Goal: Information Seeking & Learning: Learn about a topic

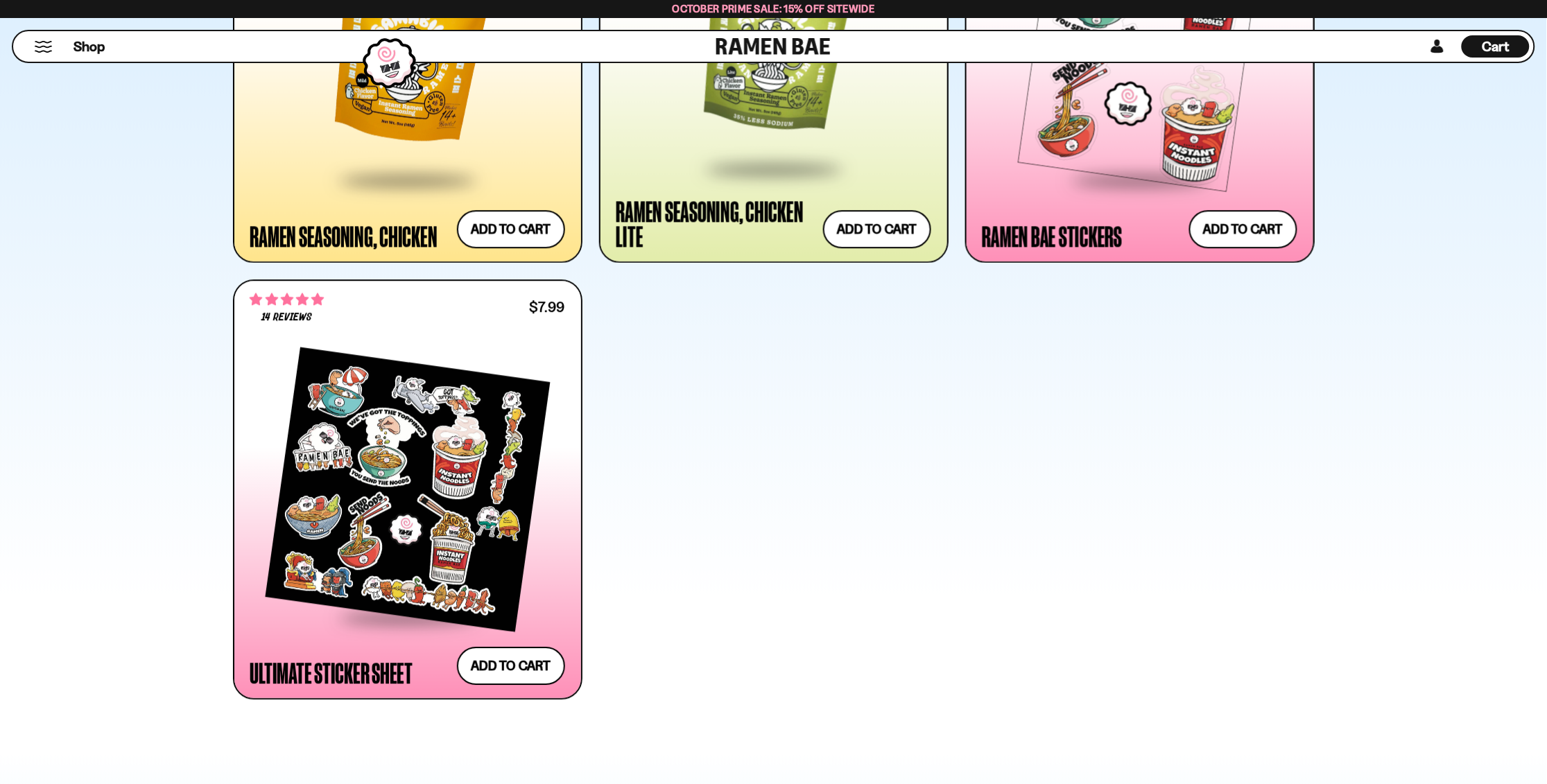
scroll to position [5138, 0]
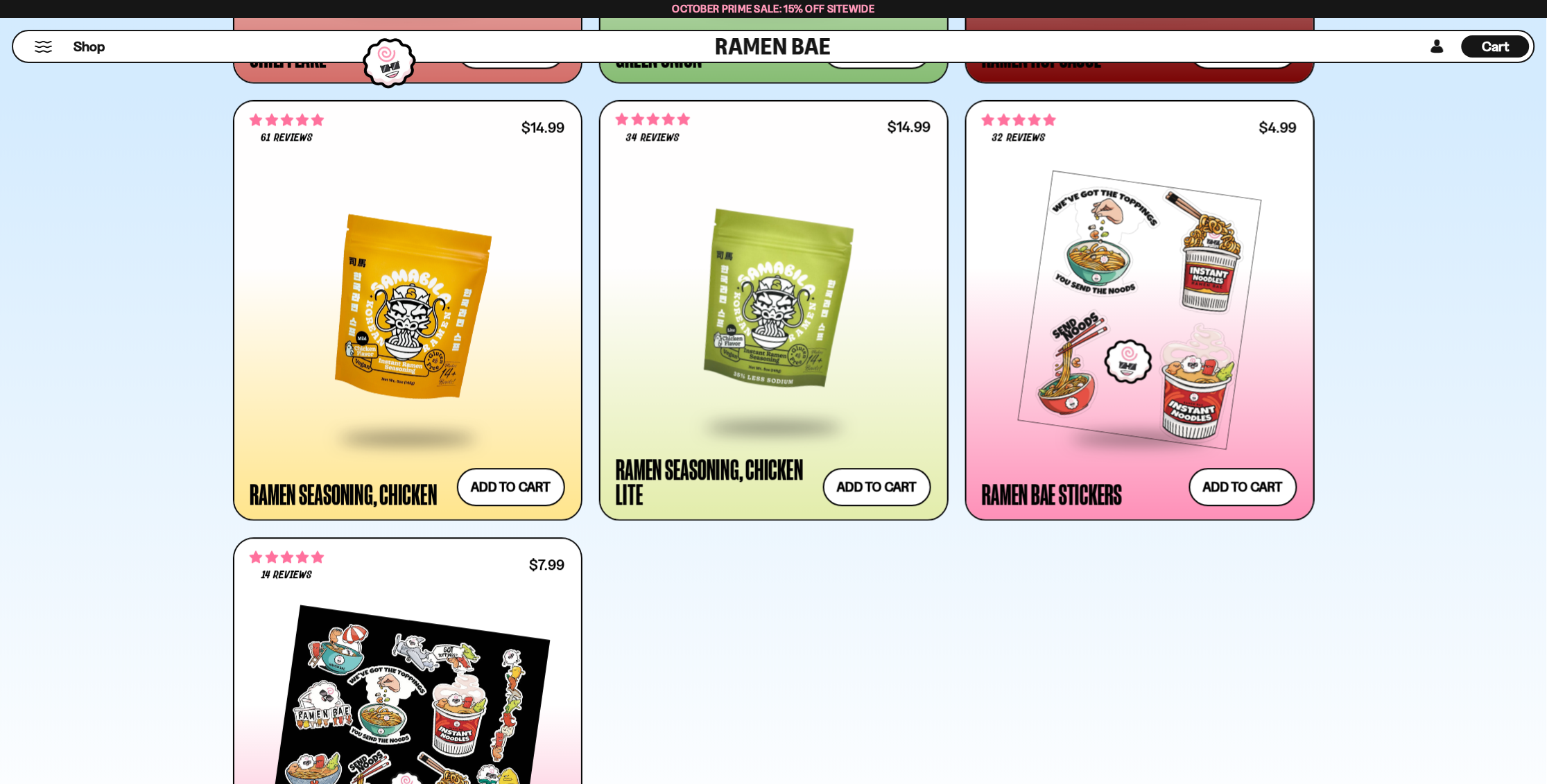
click at [422, 332] on div at bounding box center [407, 310] width 315 height 252
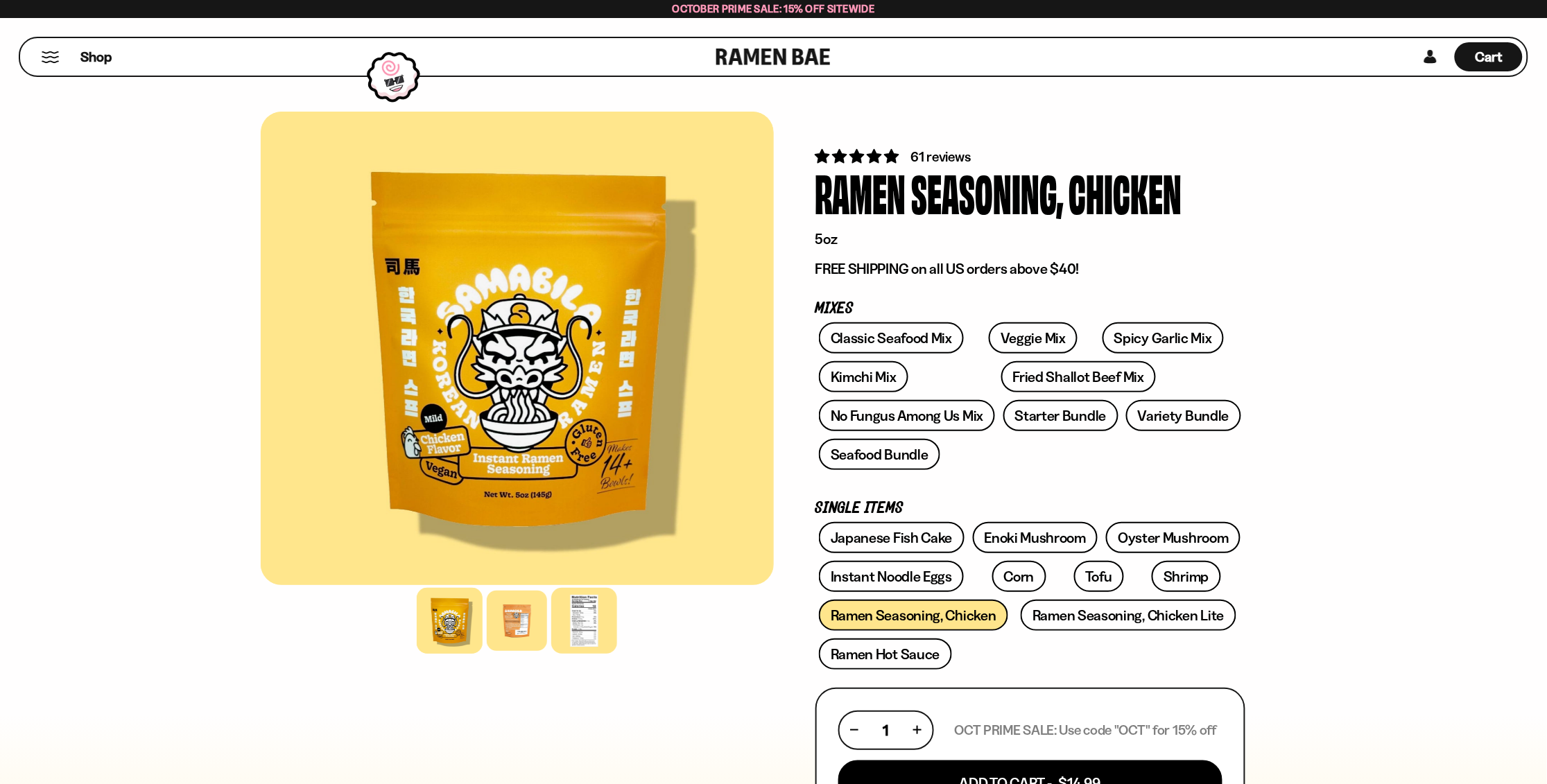
click at [582, 621] on div at bounding box center [584, 620] width 66 height 66
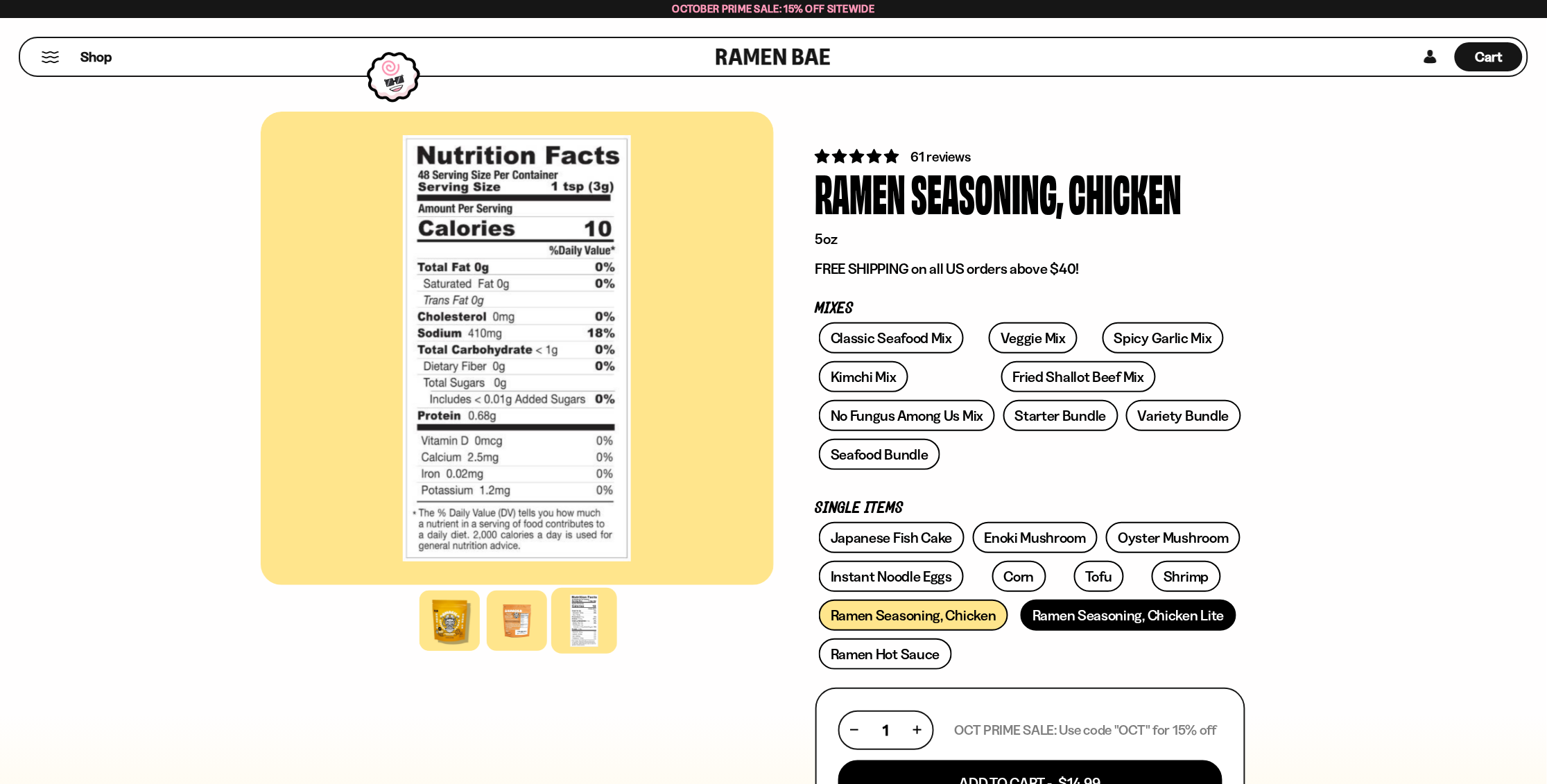
click at [1083, 607] on link "Ramen Seasoning, Chicken Lite" at bounding box center [1128, 615] width 215 height 31
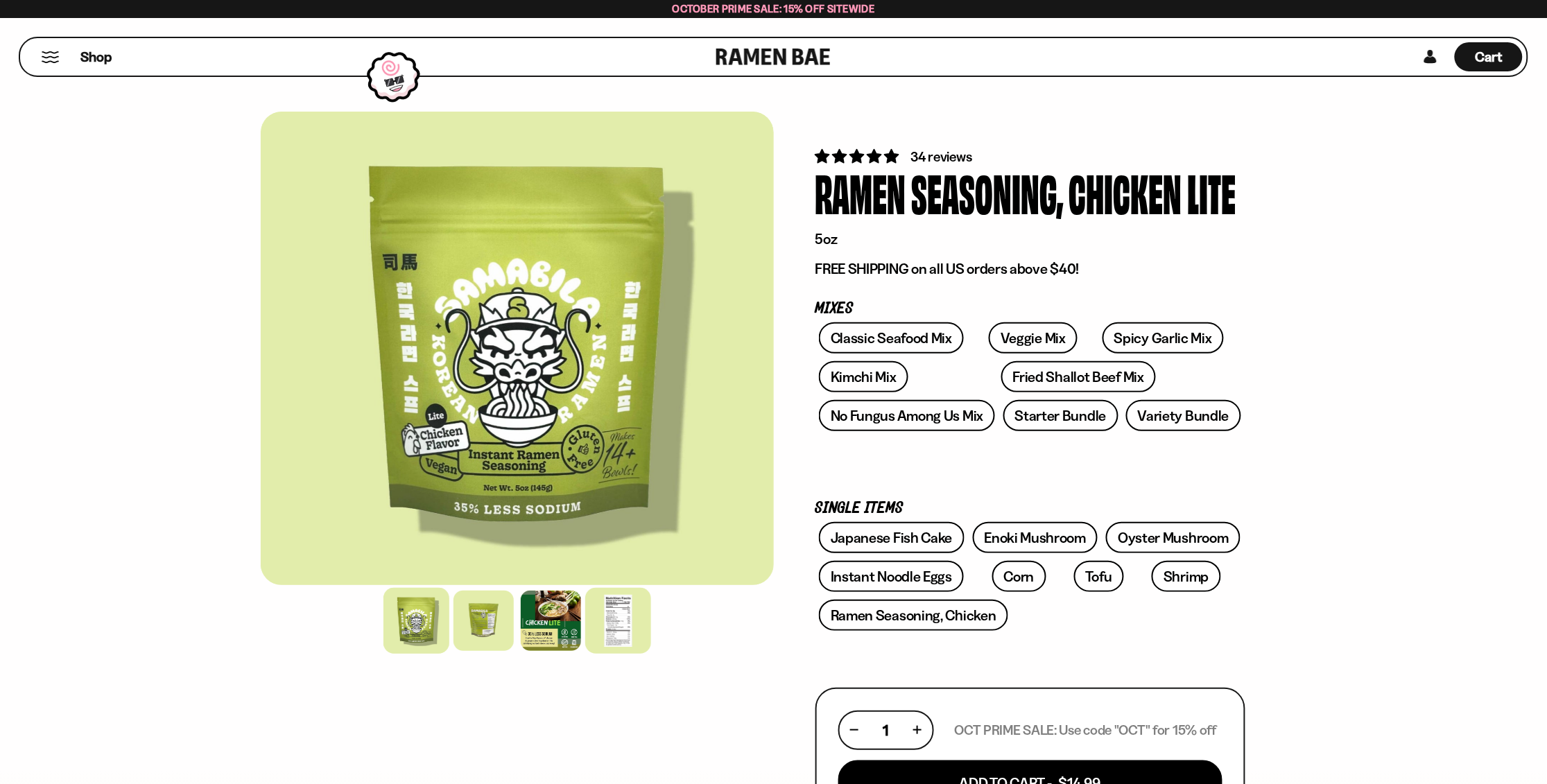
click at [622, 618] on div at bounding box center [618, 620] width 66 height 66
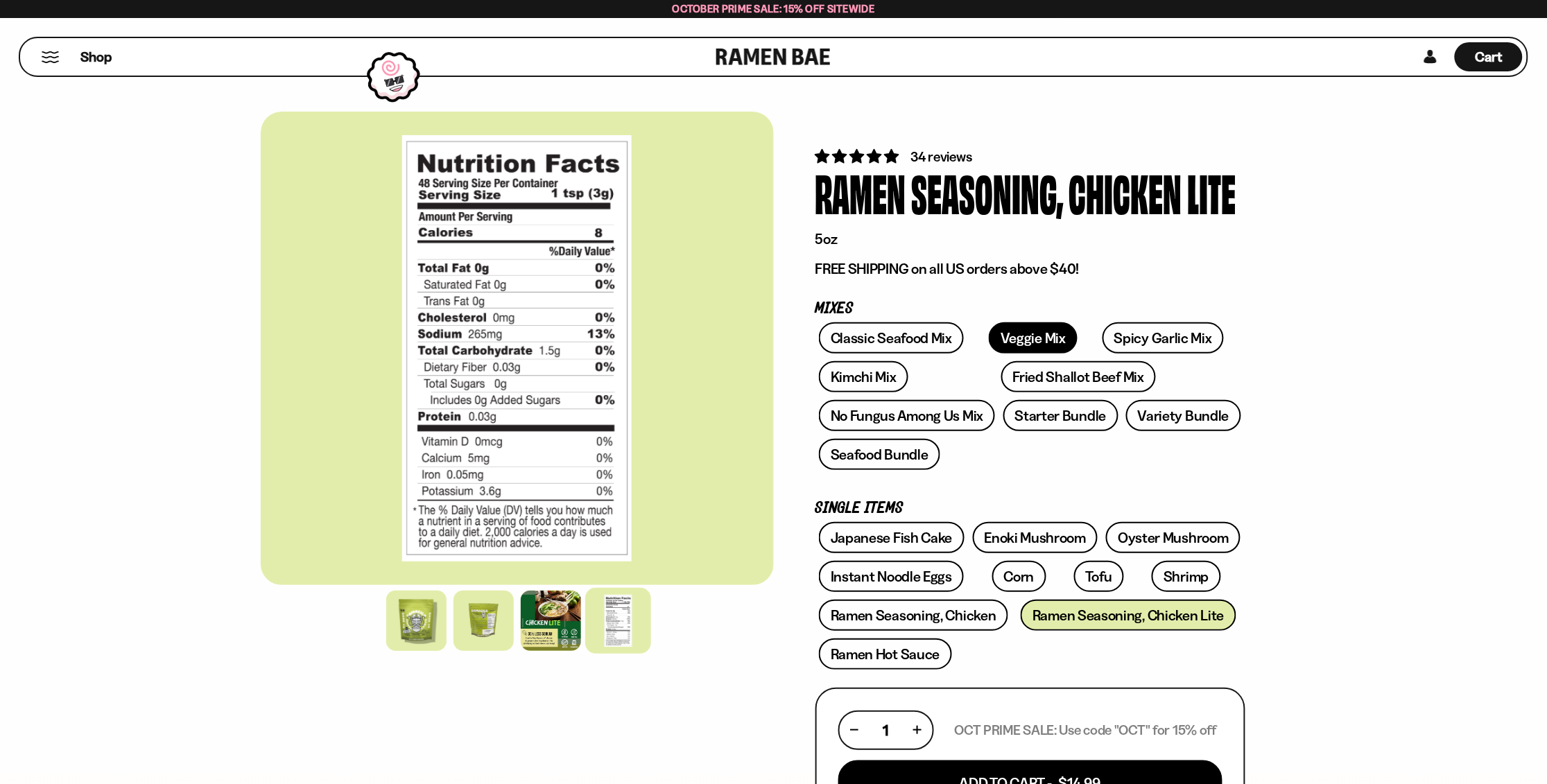
click at [1024, 339] on link "Veggie Mix" at bounding box center [1033, 338] width 88 height 31
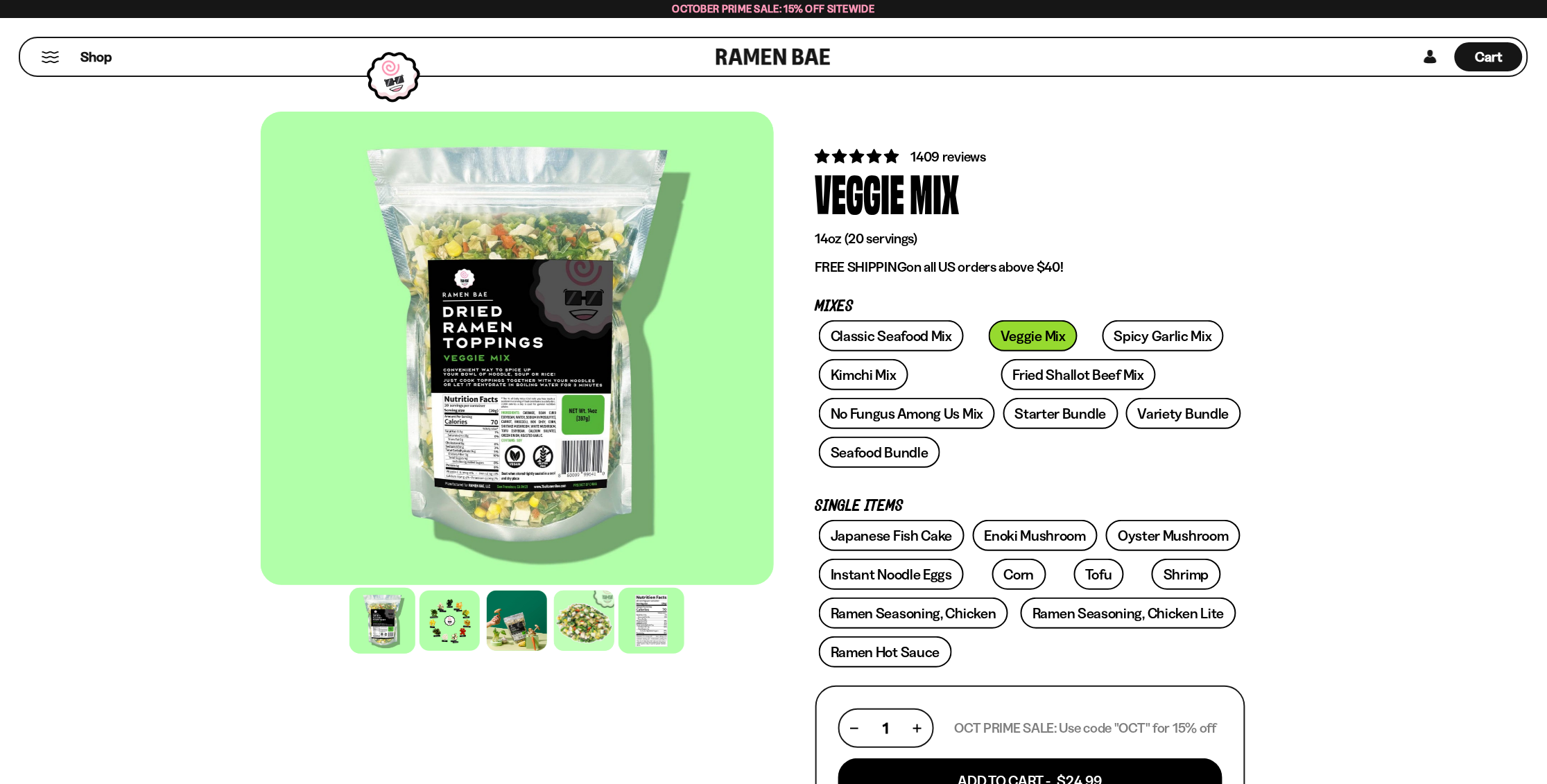
click at [655, 627] on div at bounding box center [651, 620] width 66 height 66
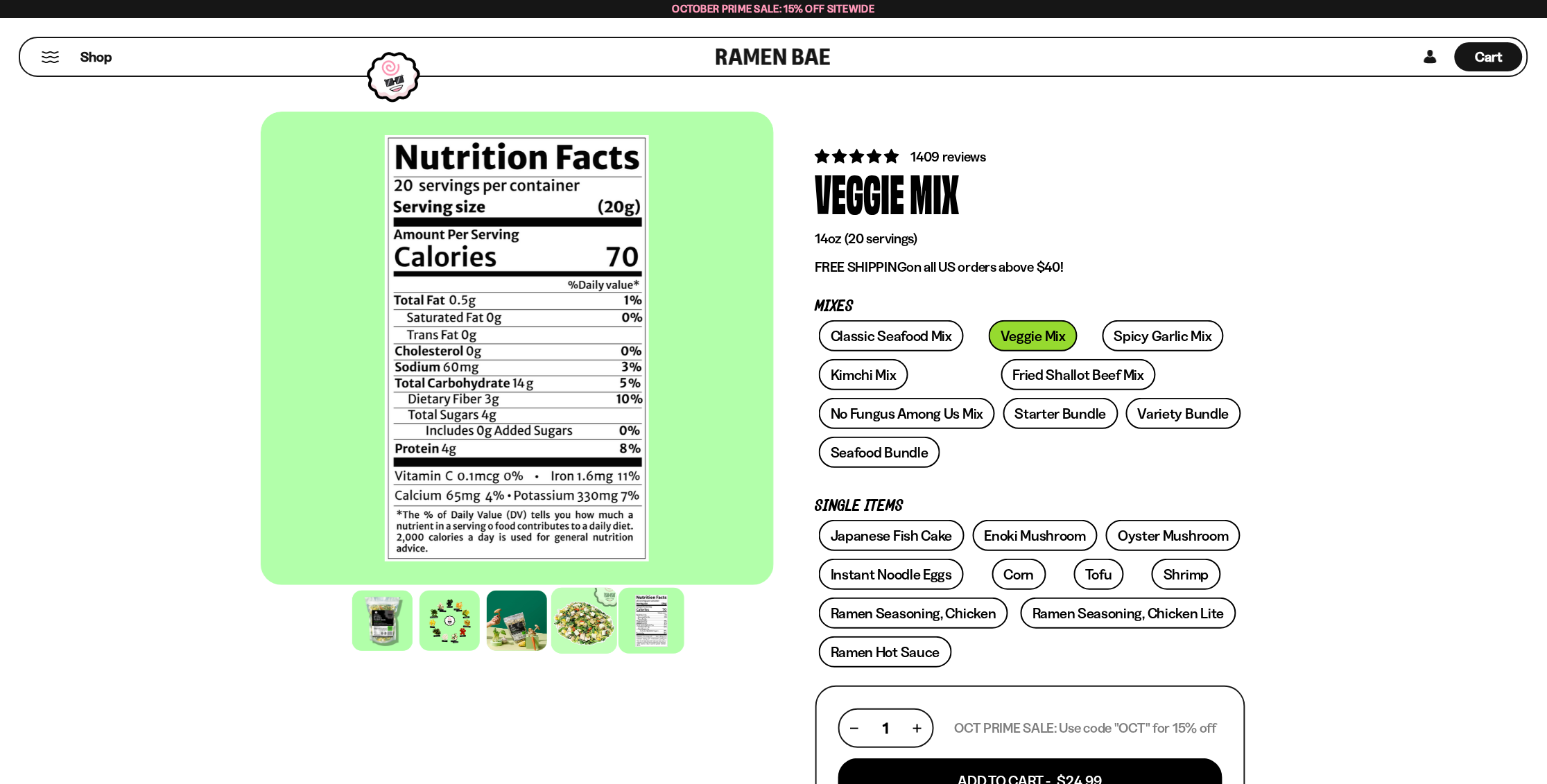
click at [585, 635] on div at bounding box center [584, 620] width 66 height 66
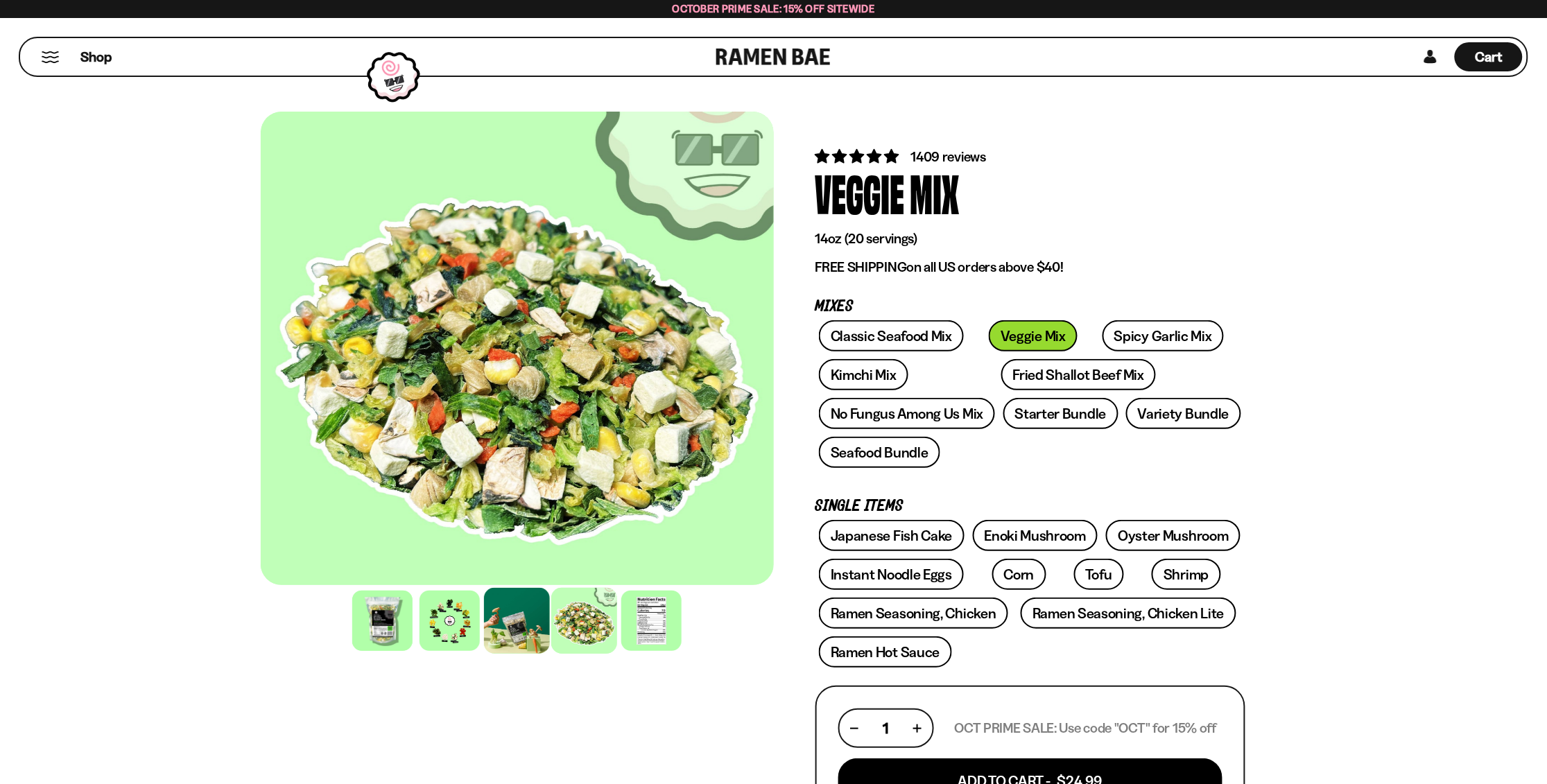
click at [528, 632] on div at bounding box center [517, 620] width 66 height 66
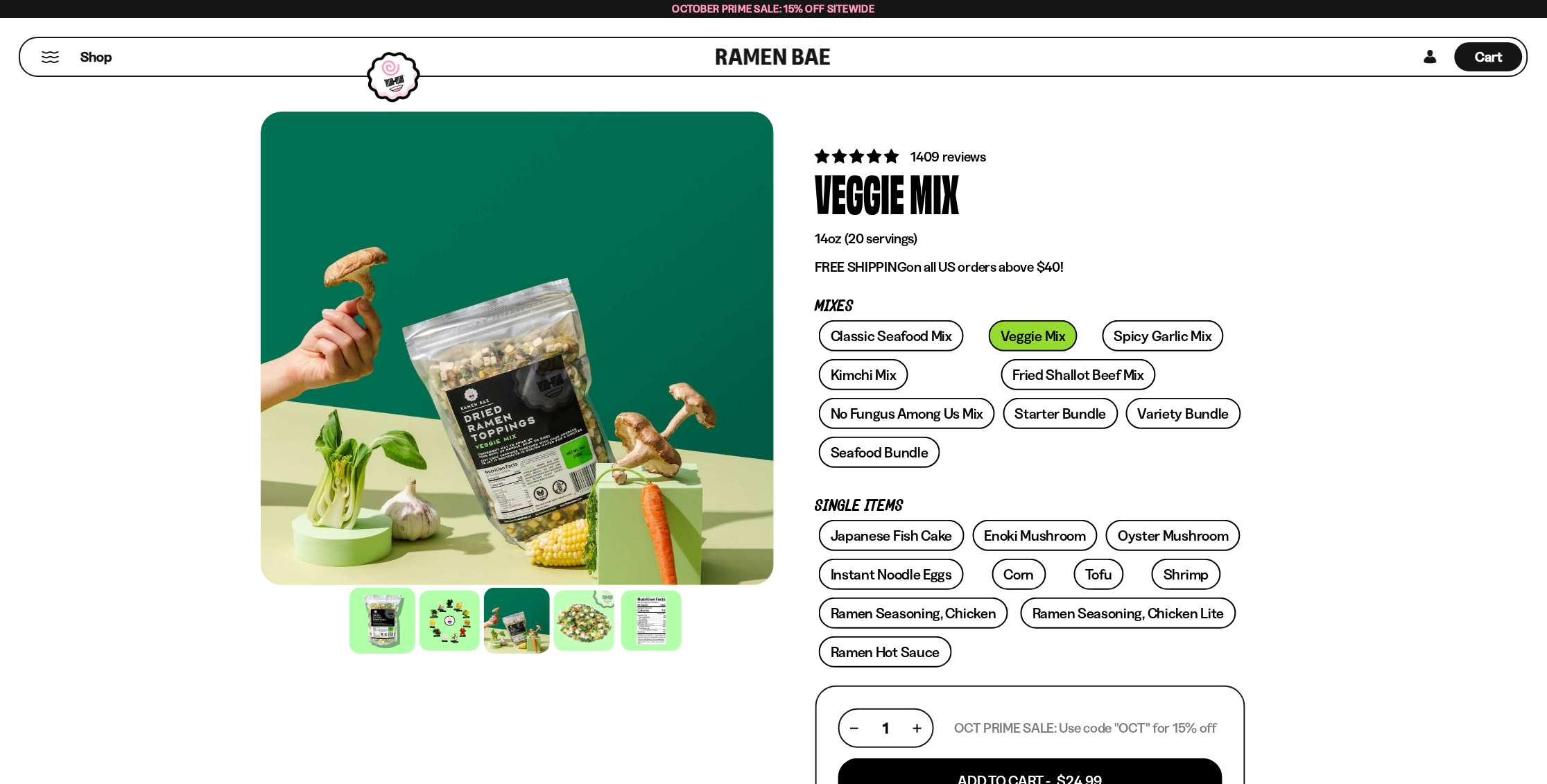
click at [372, 625] on div at bounding box center [382, 620] width 66 height 66
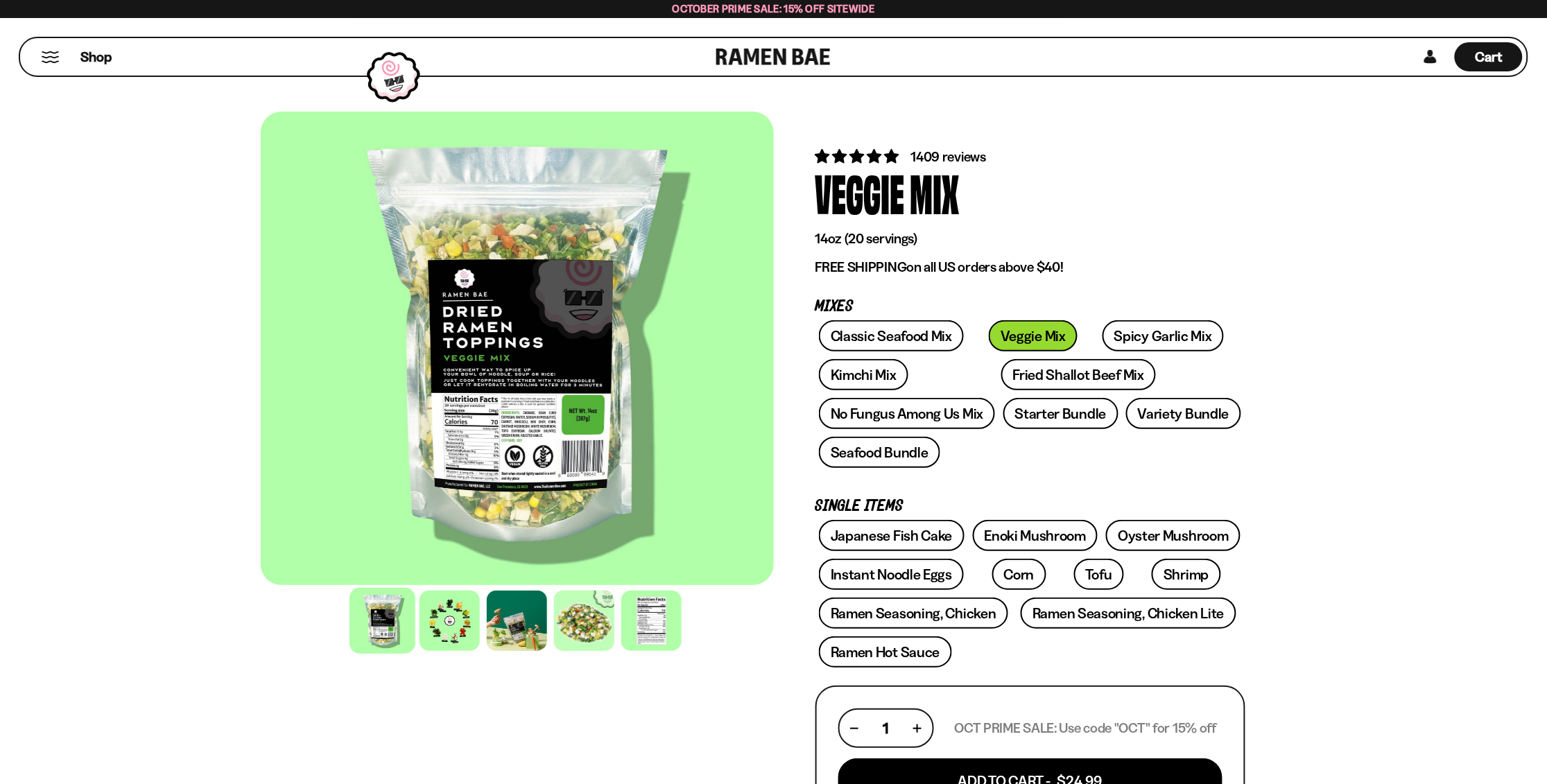
click at [521, 429] on div at bounding box center [517, 348] width 513 height 474
click at [560, 342] on div at bounding box center [517, 348] width 513 height 474
click at [529, 449] on div at bounding box center [517, 348] width 513 height 474
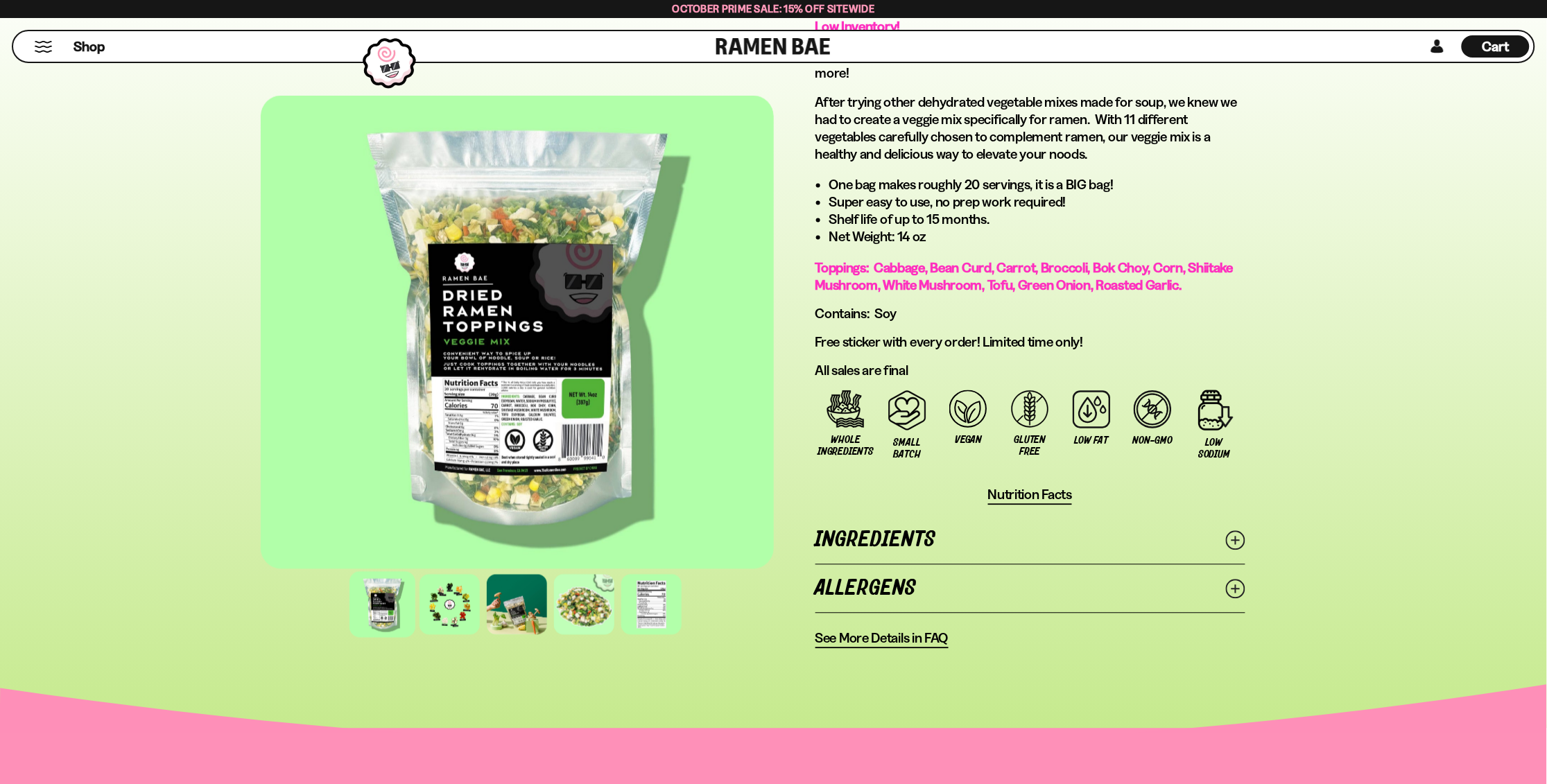
scroll to position [897, 0]
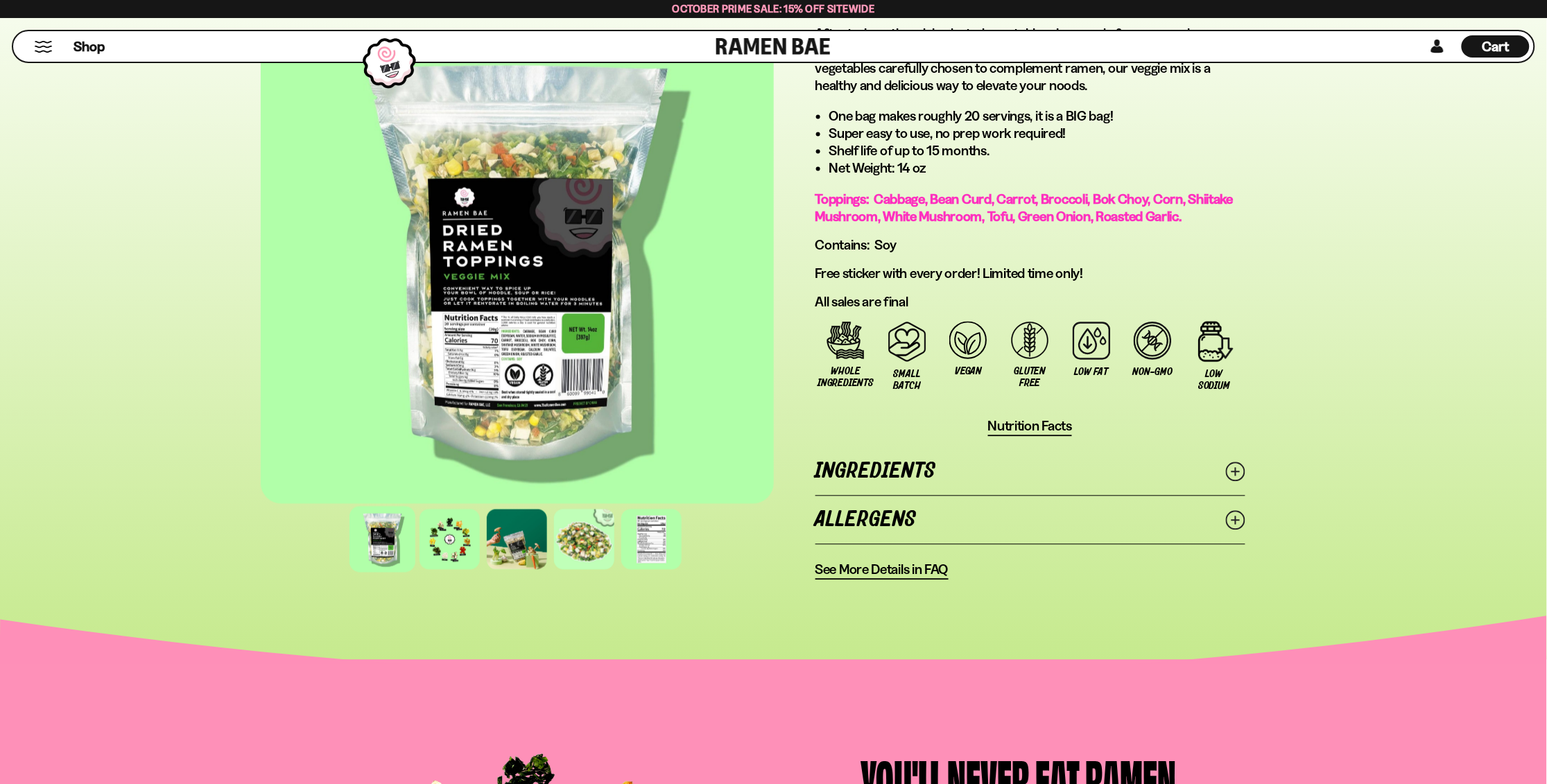
click at [1233, 469] on line at bounding box center [1234, 472] width 7 height 7
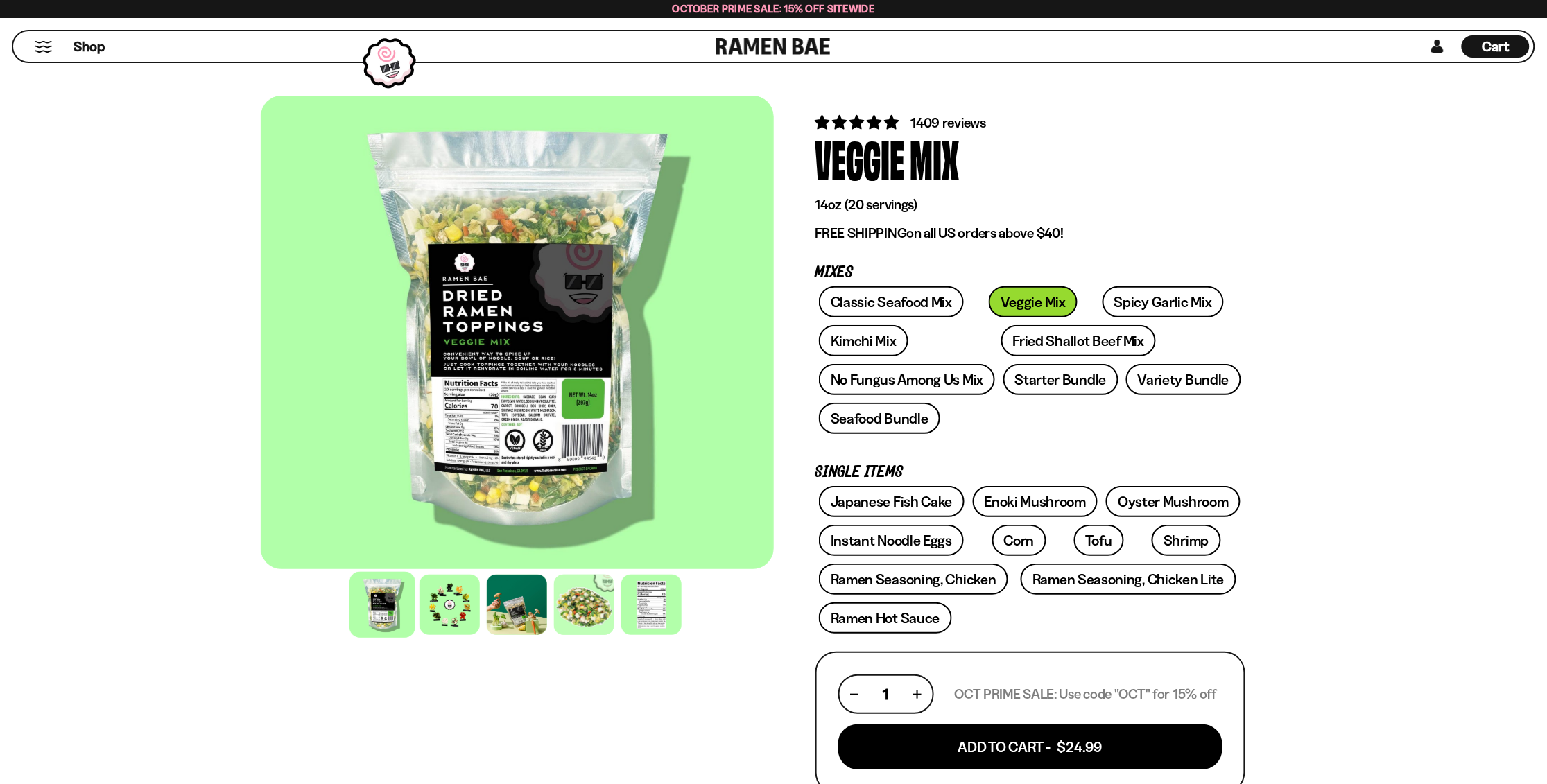
scroll to position [0, 0]
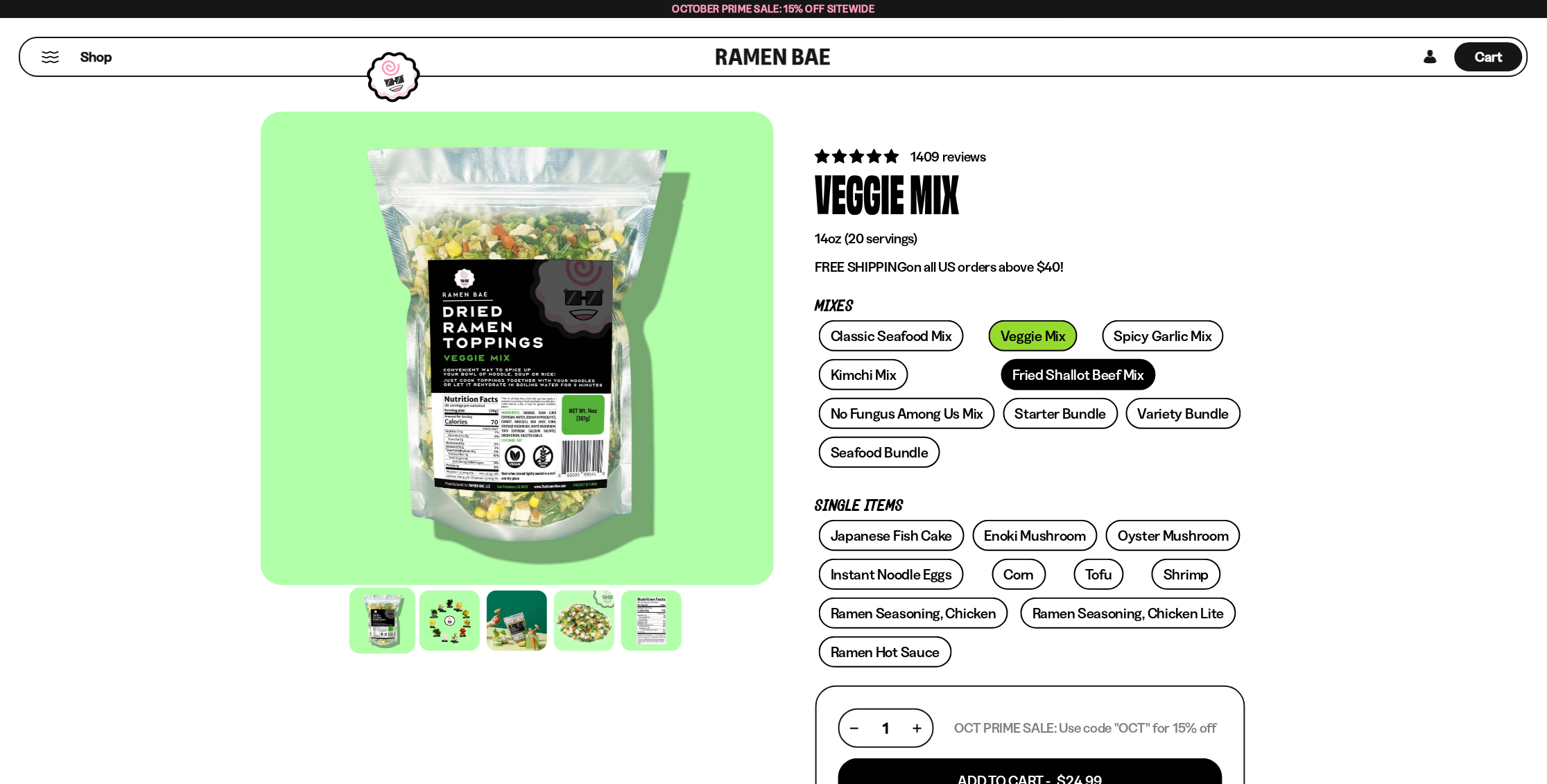
click at [1014, 371] on link "Fried Shallot Beef Mix" at bounding box center [1079, 374] width 155 height 31
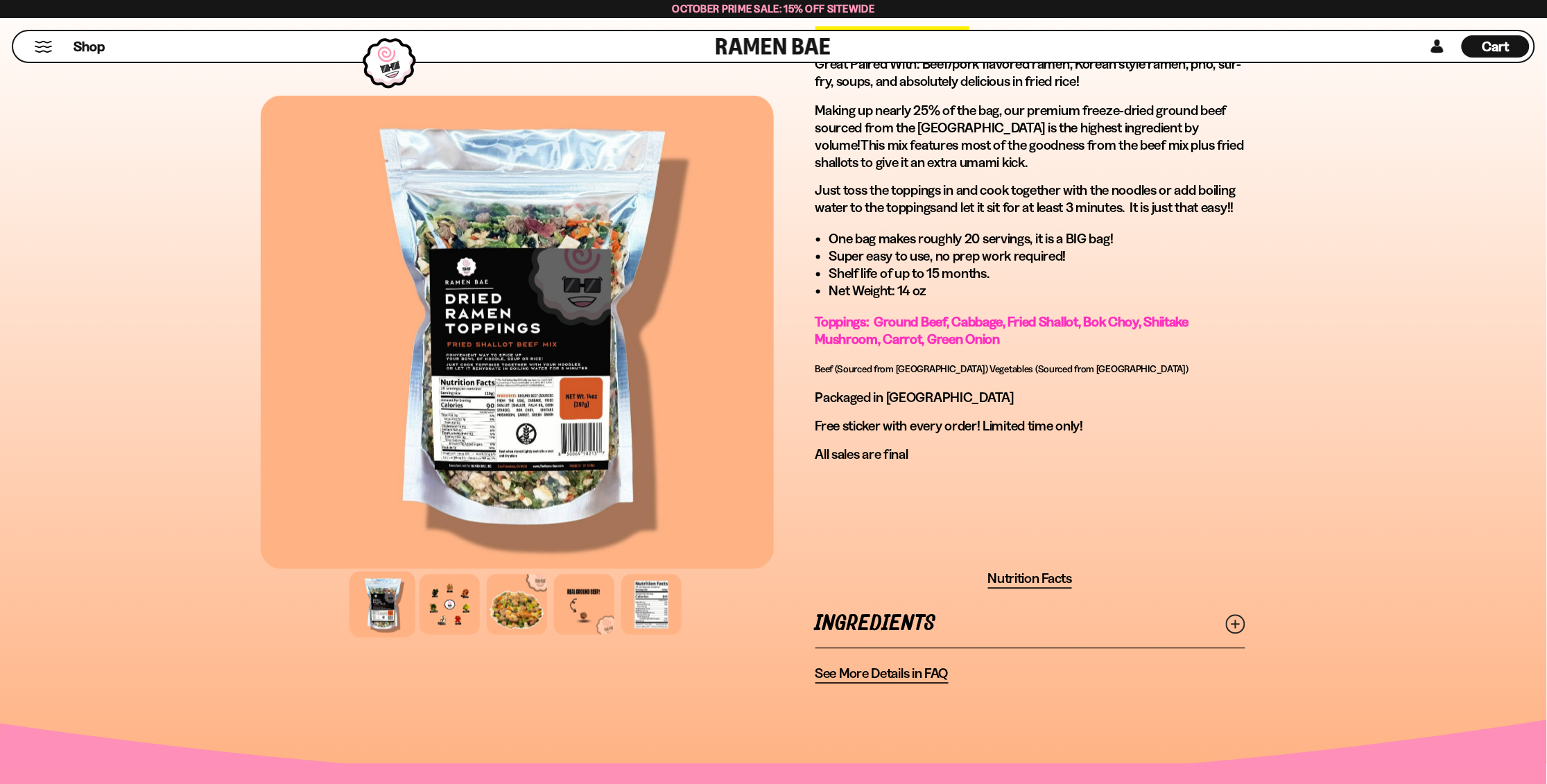
scroll to position [978, 0]
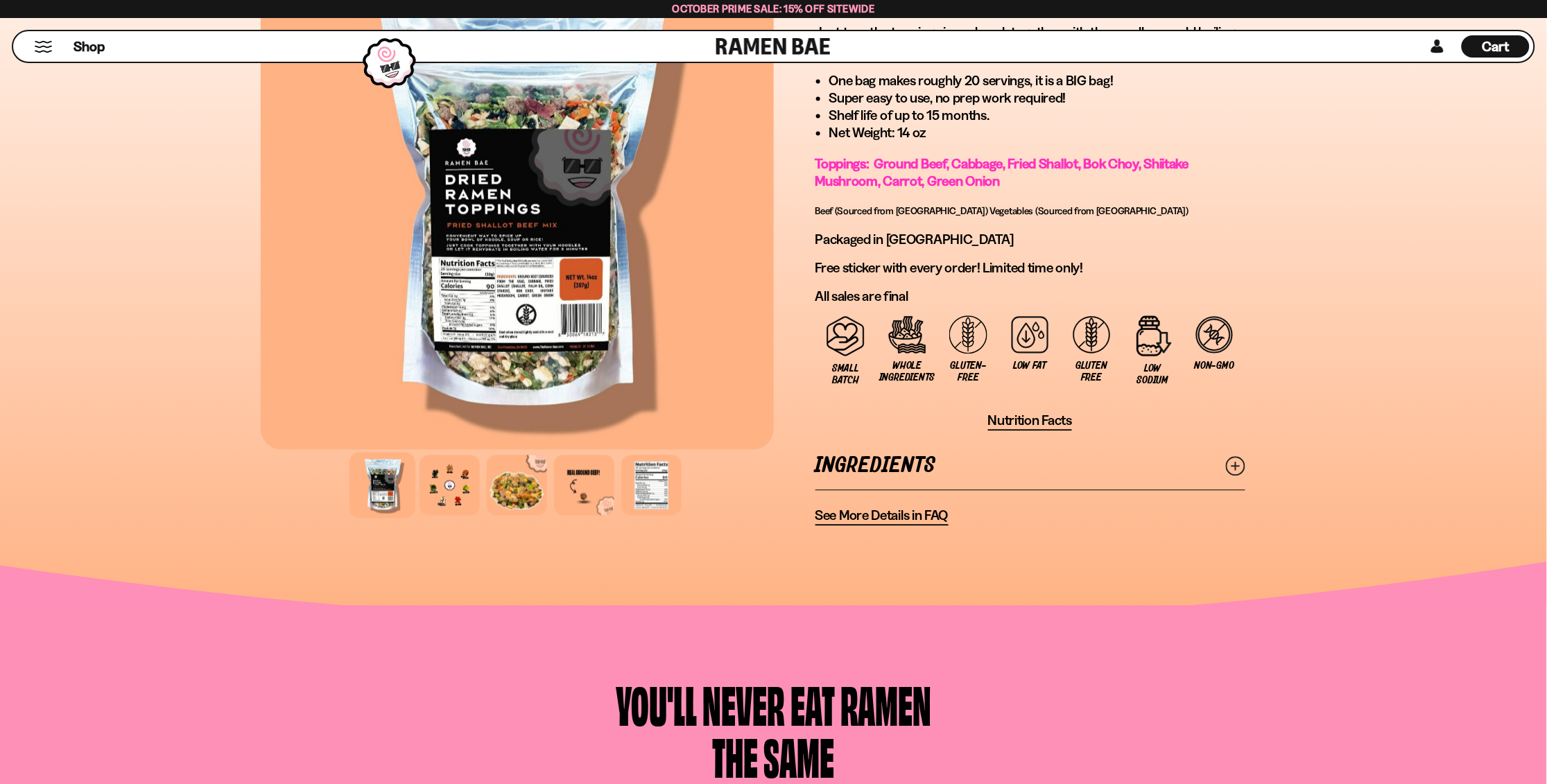
click at [1233, 457] on icon at bounding box center [1236, 467] width 20 height 20
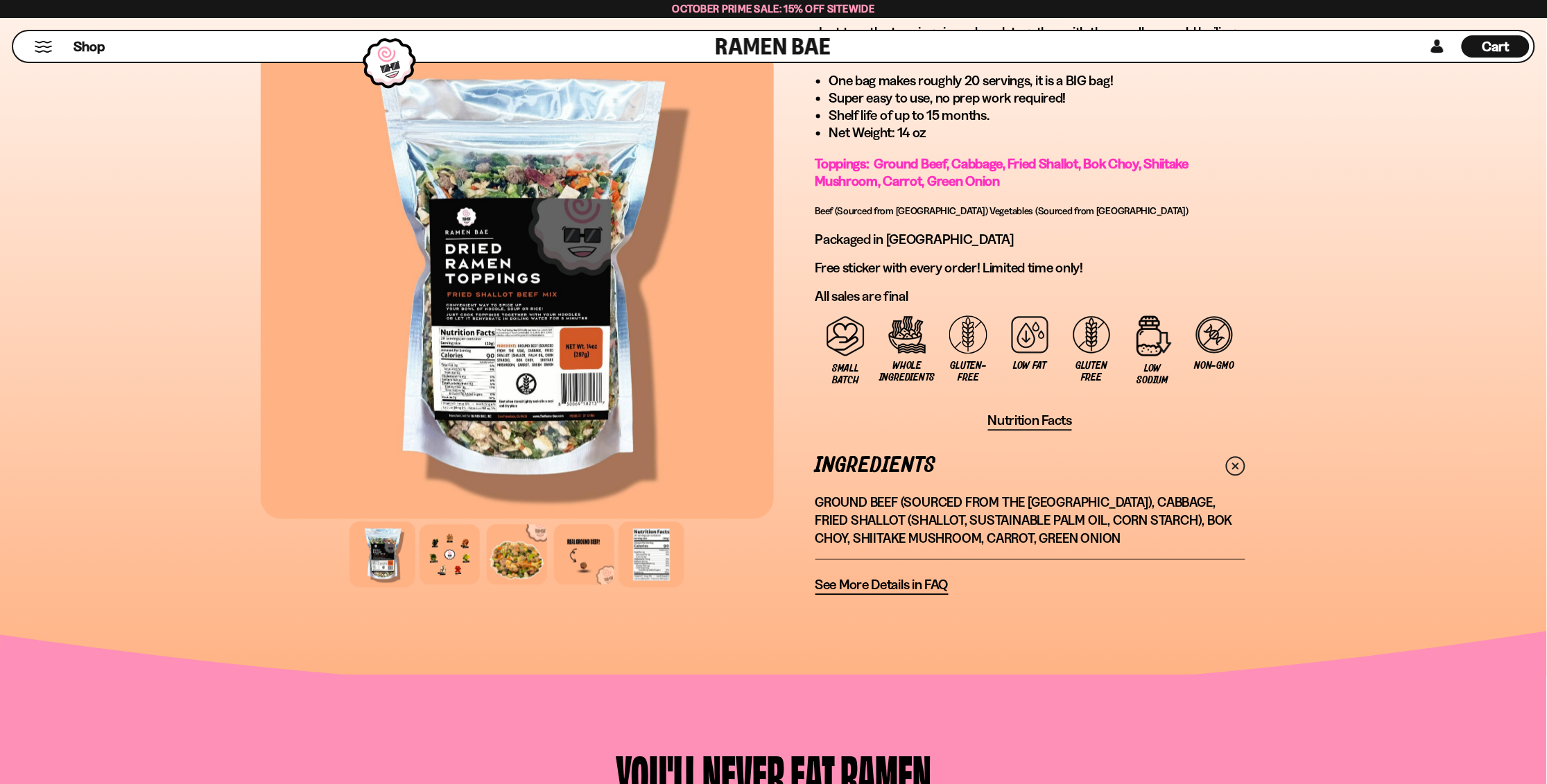
click at [656, 542] on div at bounding box center [651, 554] width 66 height 66
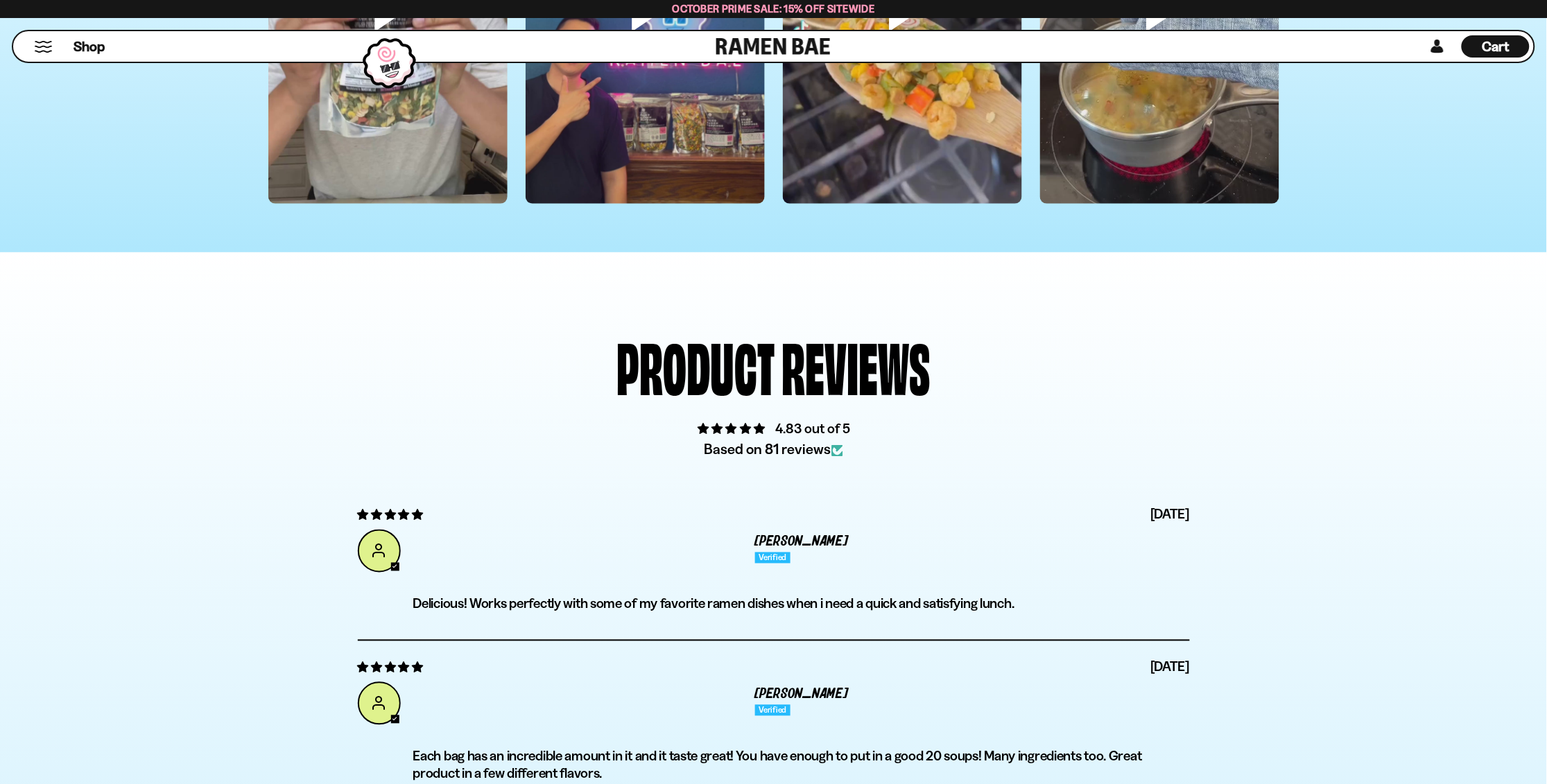
scroll to position [4730, 0]
